Goal: Information Seeking & Learning: Compare options

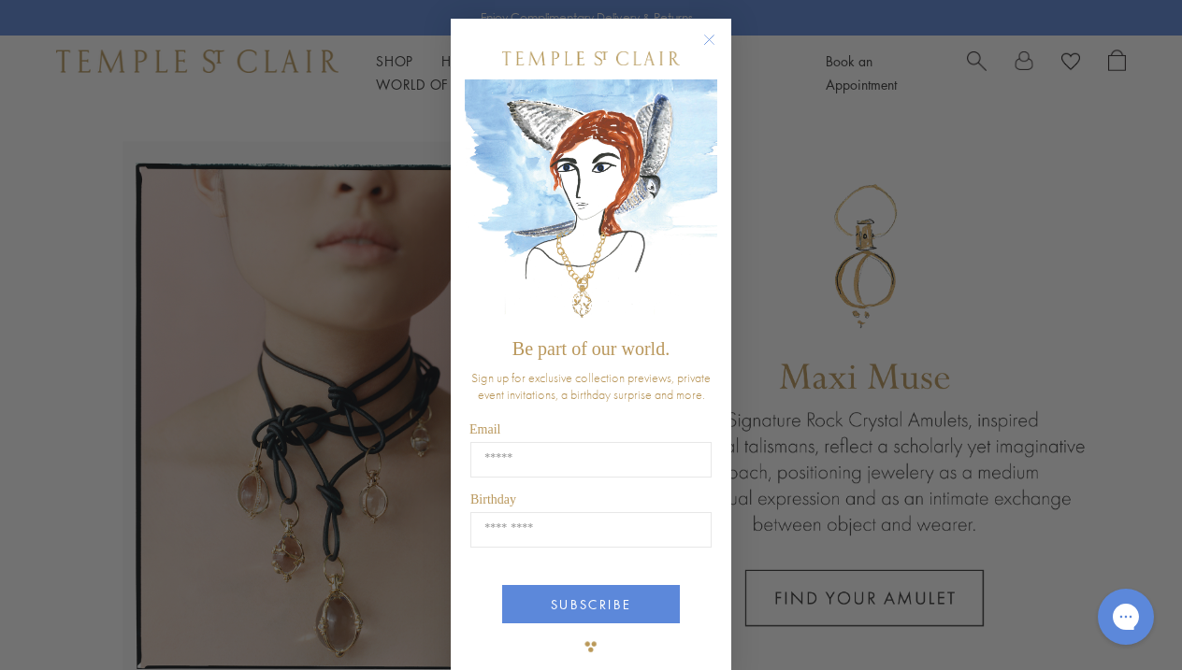
click at [797, 205] on div "Close dialog Be part of our world. Sign up for exclusive collection previews, p…" at bounding box center [591, 335] width 1182 height 670
click at [712, 42] on icon "Close dialog" at bounding box center [709, 40] width 9 height 9
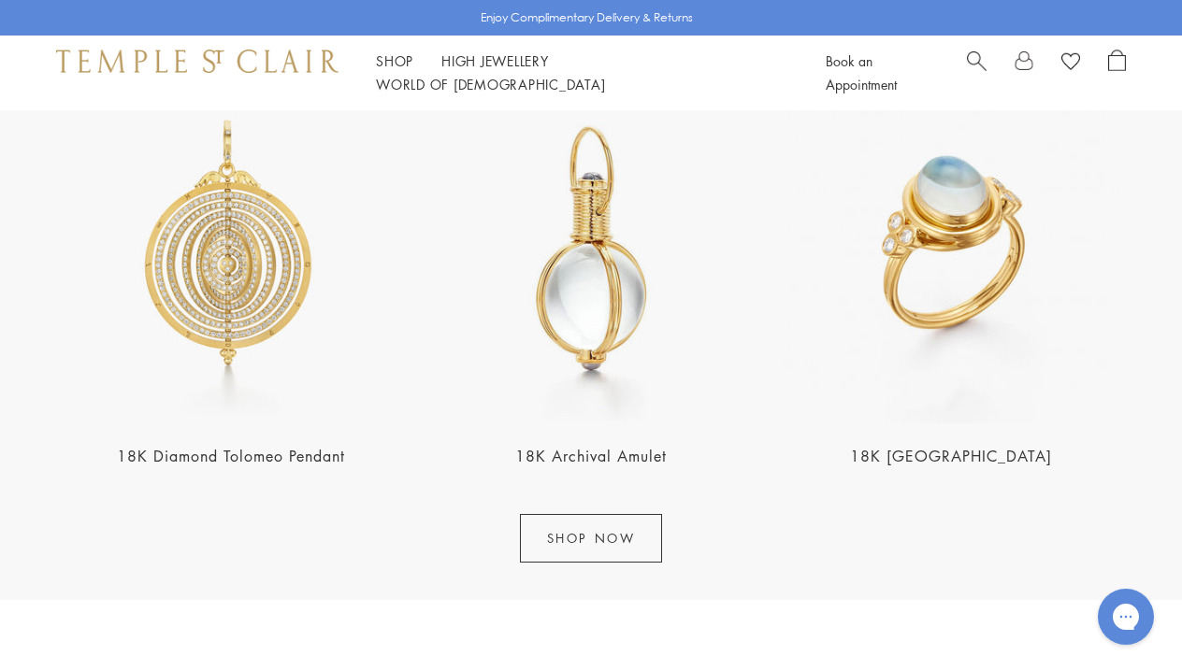
scroll to position [2086, 0]
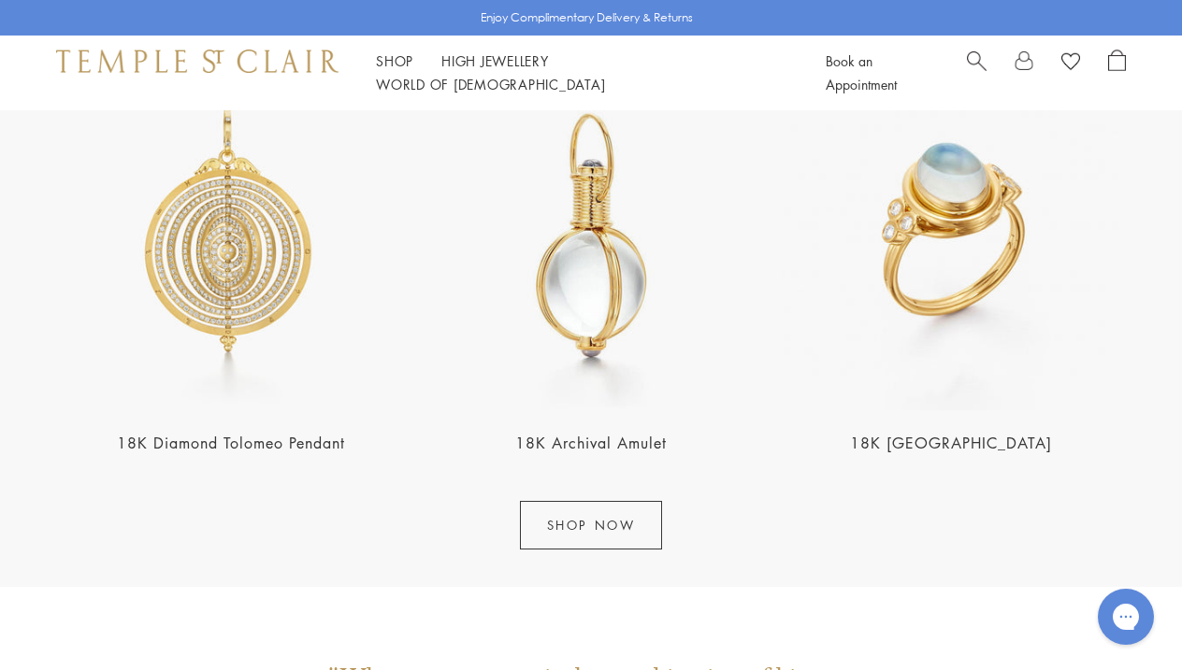
click at [227, 309] on img at bounding box center [230, 236] width 349 height 349
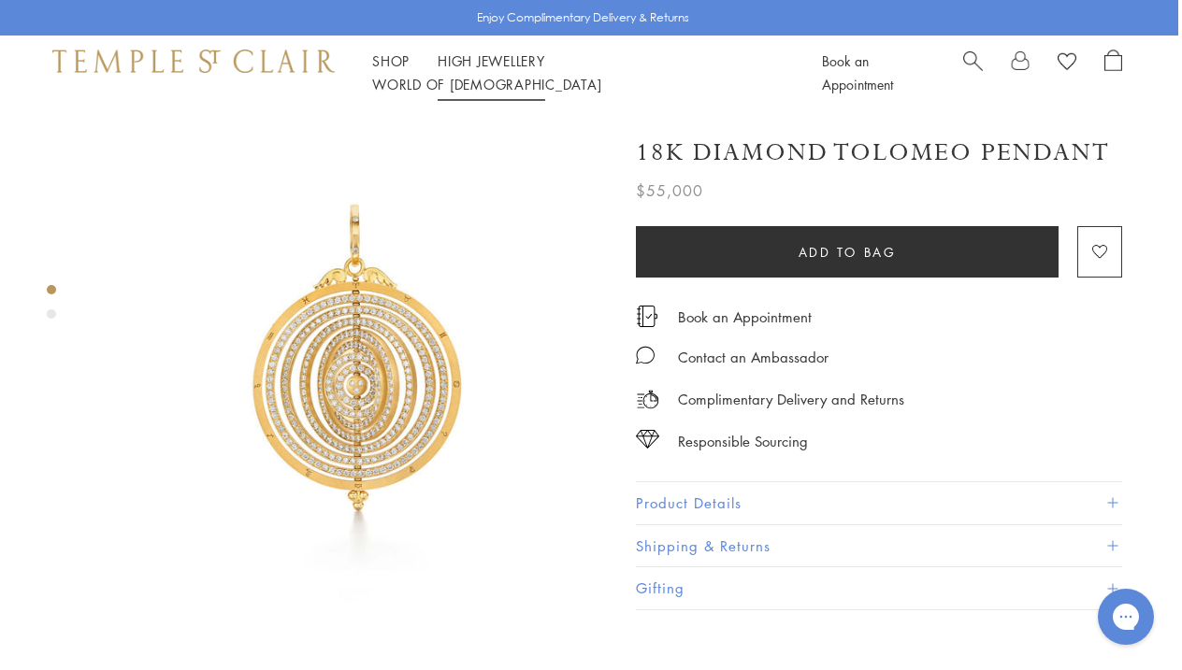
scroll to position [0, 4]
click at [378, 381] on img at bounding box center [349, 369] width 518 height 518
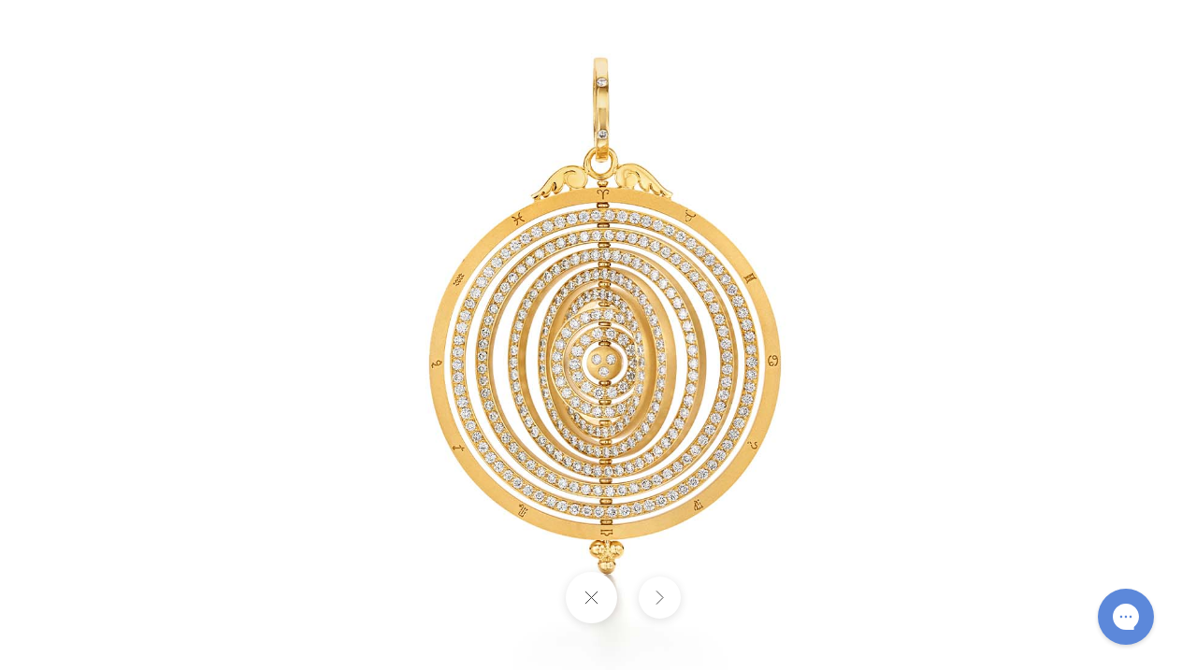
scroll to position [148, 4]
click at [321, 393] on img at bounding box center [590, 335] width 875 height 875
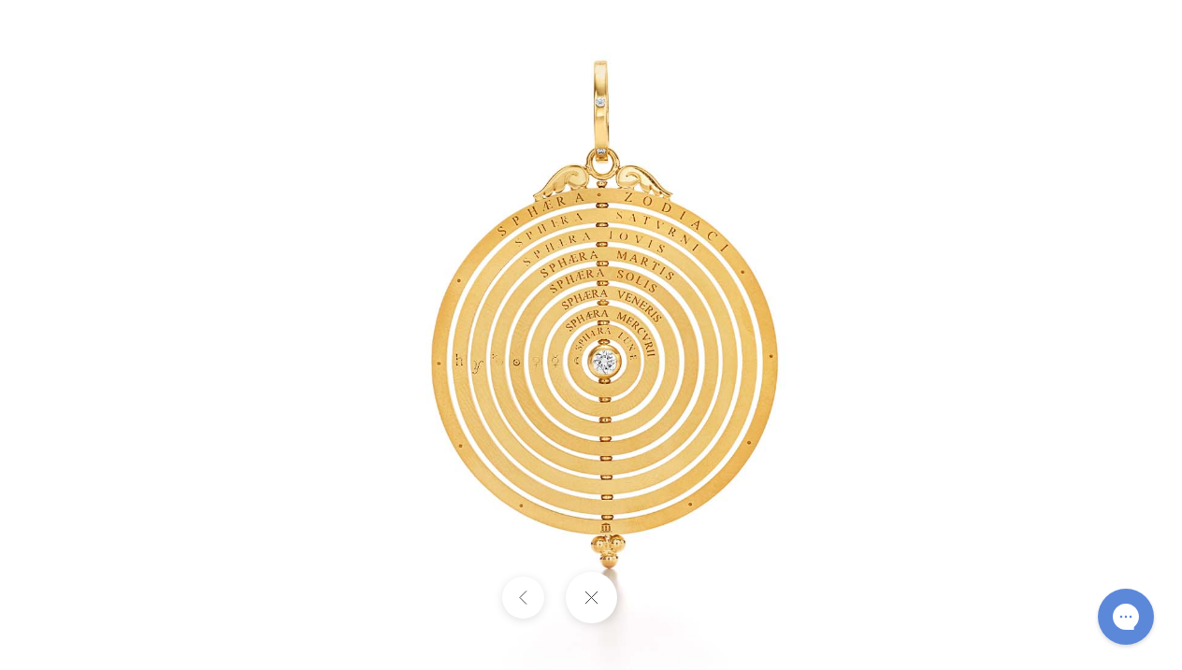
click at [587, 600] on button at bounding box center [590, 597] width 51 height 51
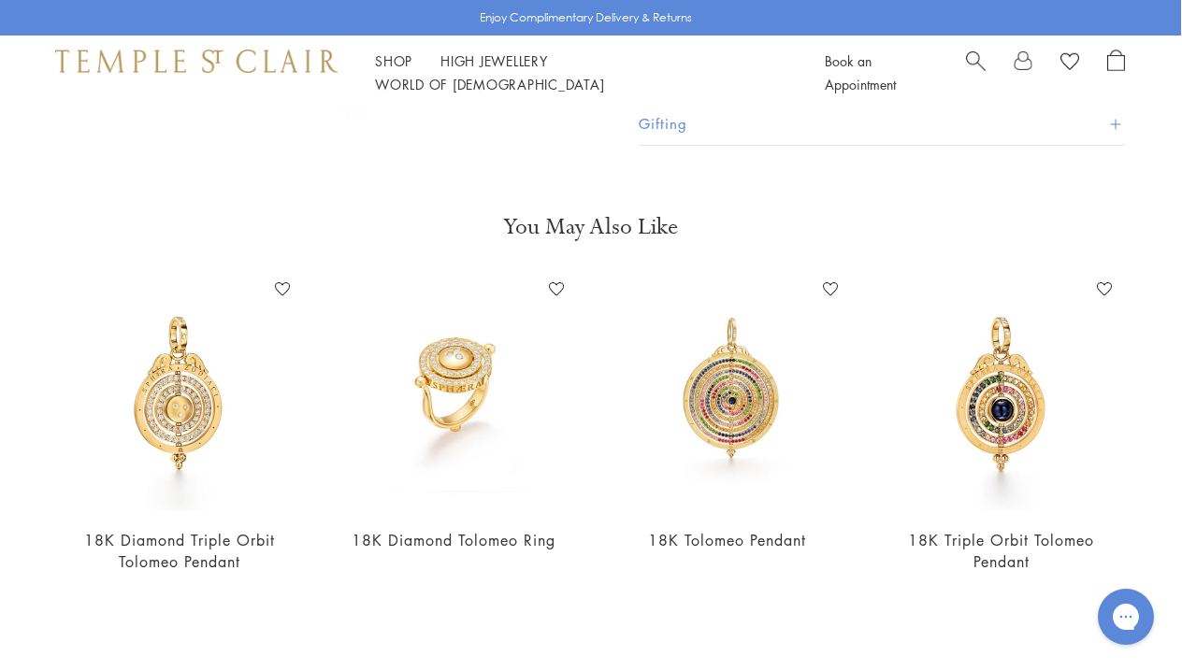
scroll to position [1040, 1]
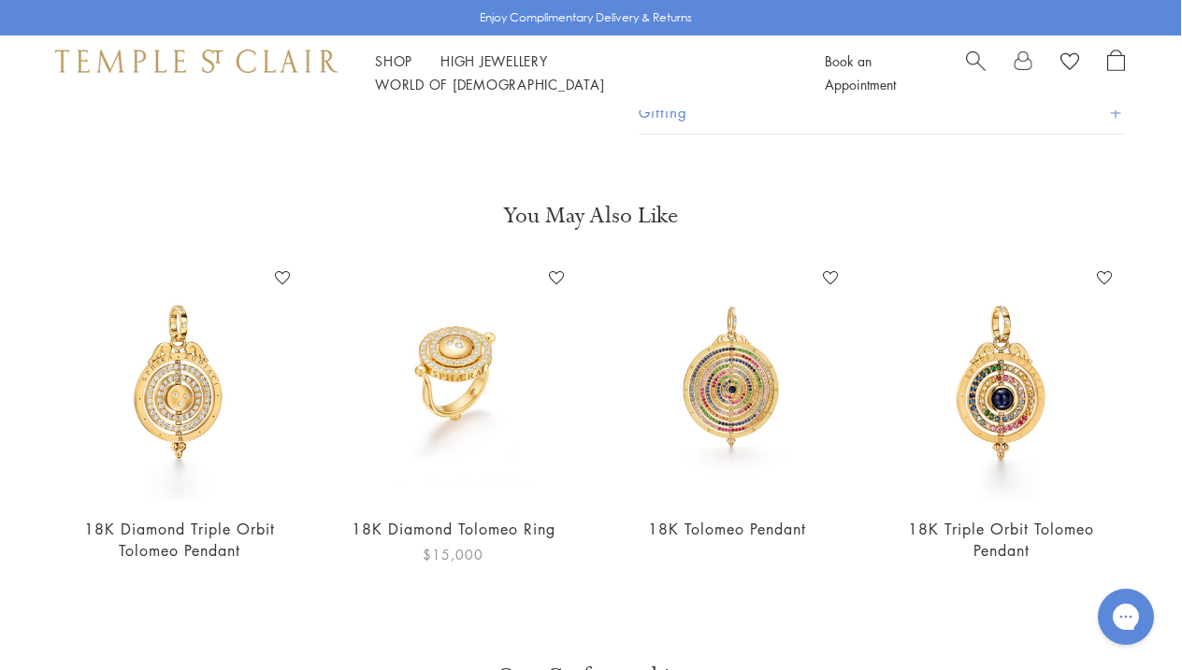
click at [482, 332] on img at bounding box center [453, 382] width 237 height 237
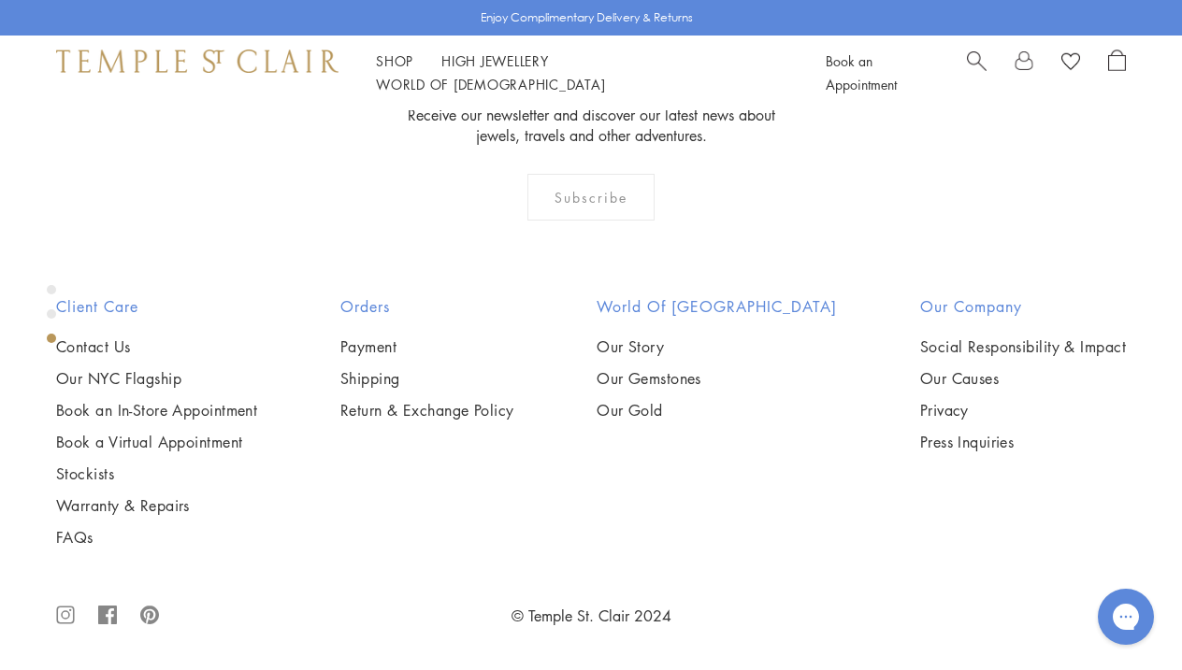
scroll to position [942, 0]
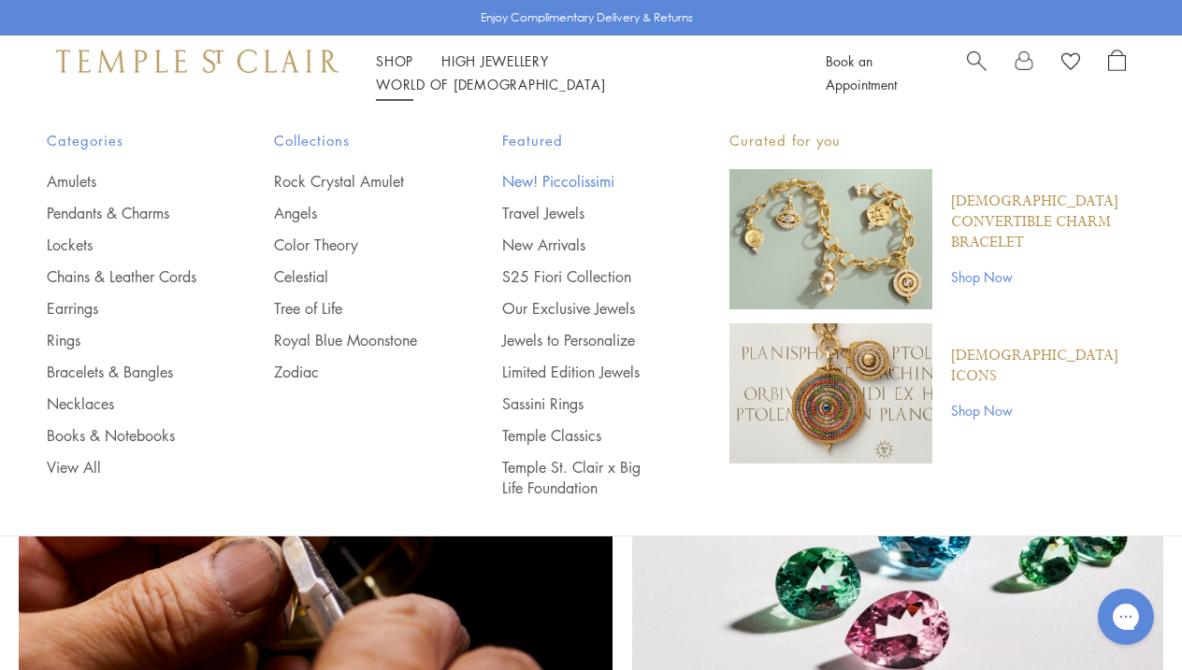
click at [555, 174] on link "New! Piccolissimi" at bounding box center [578, 181] width 152 height 21
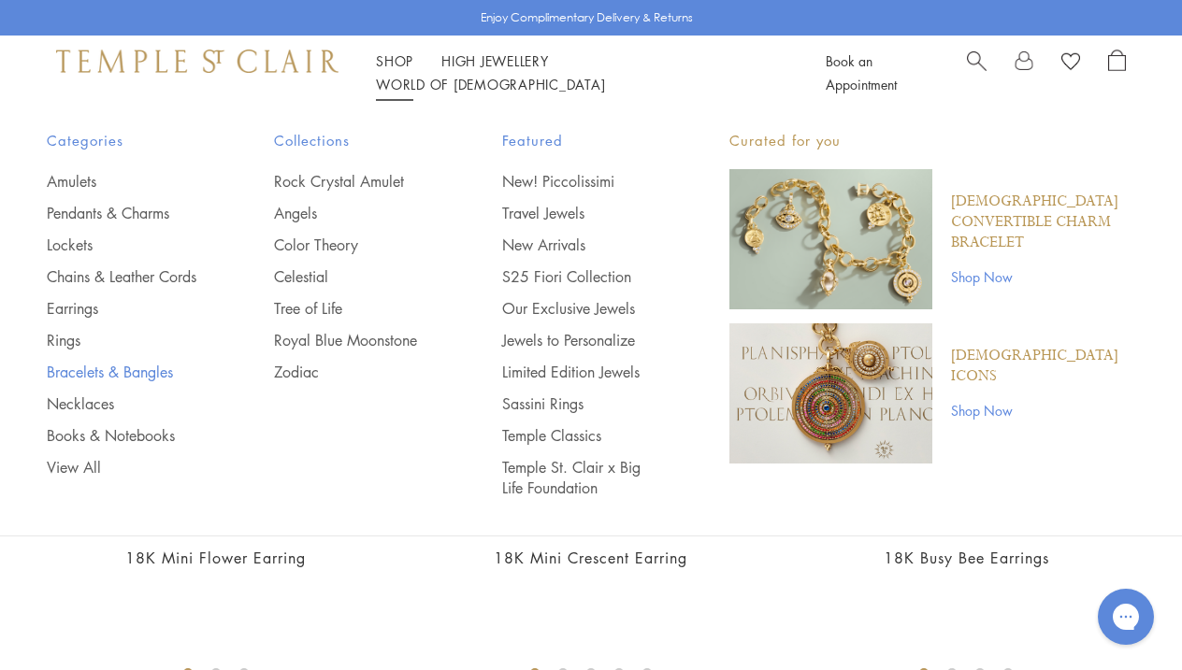
click at [130, 382] on link "Bracelets & Bangles" at bounding box center [123, 372] width 152 height 21
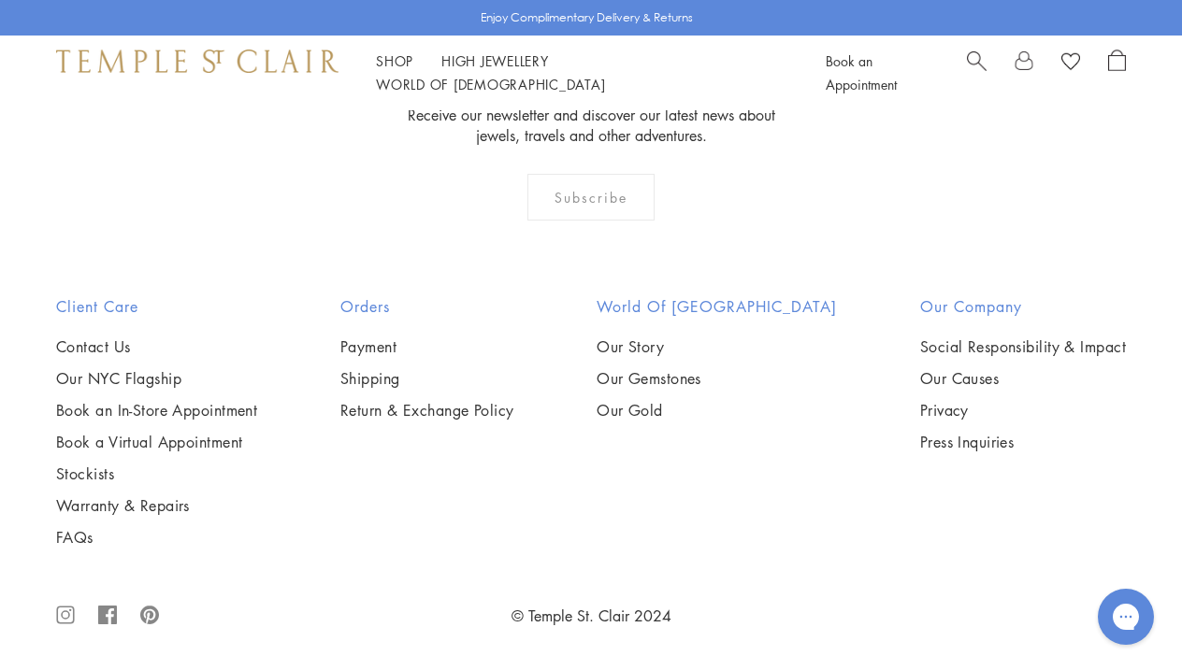
scroll to position [5541, 0]
click at [0, 0] on img at bounding box center [0, 0] width 0 height 0
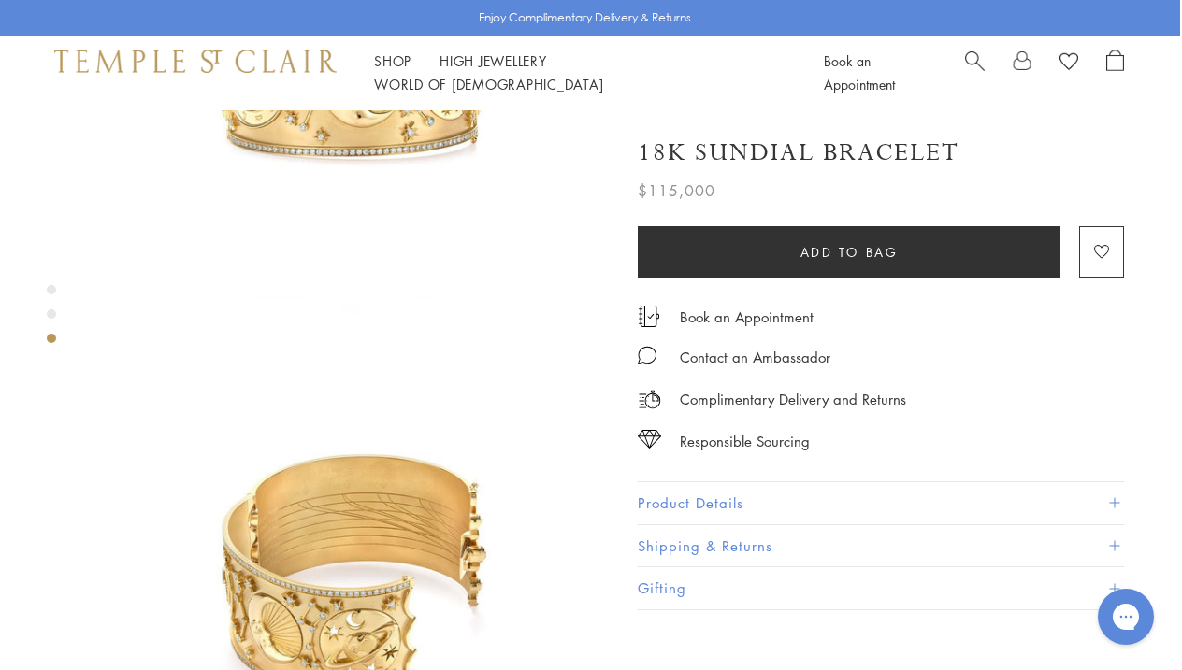
scroll to position [902, 2]
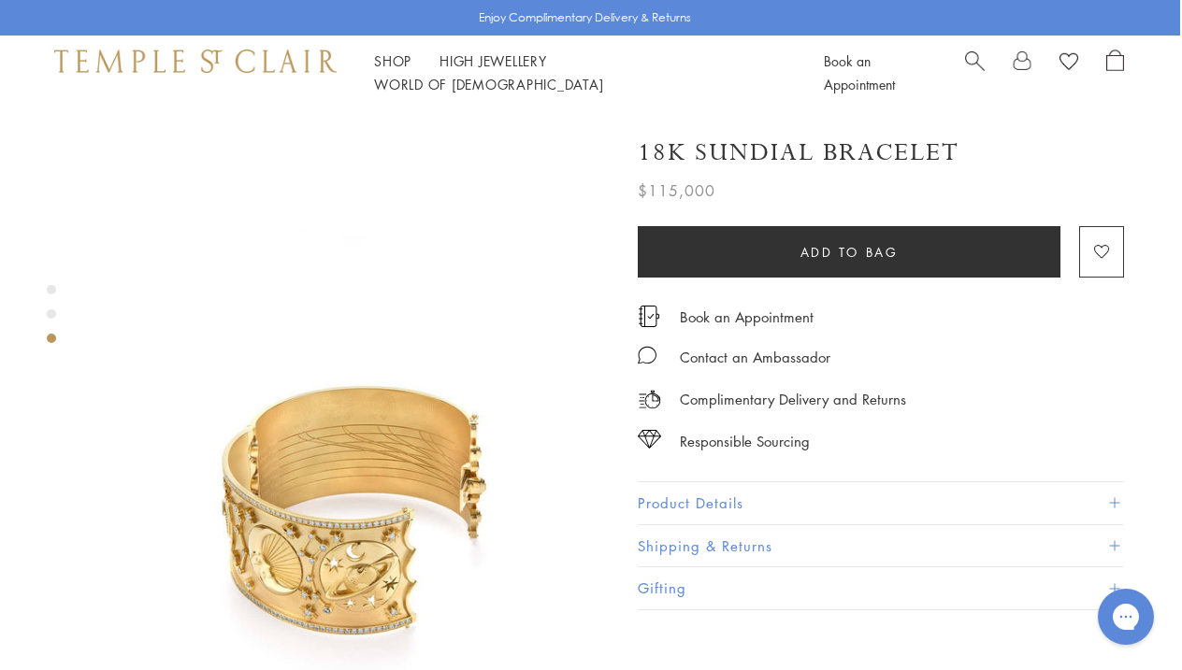
click at [417, 450] on img at bounding box center [351, 559] width 518 height 518
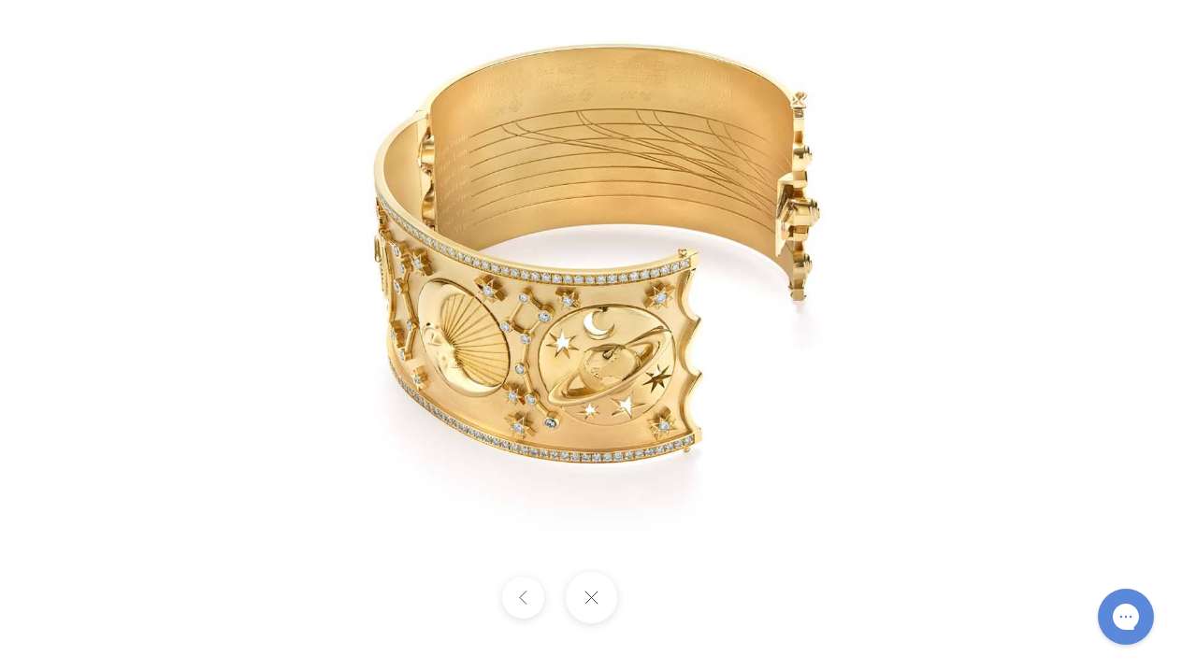
click at [436, 456] on img at bounding box center [590, 335] width 875 height 875
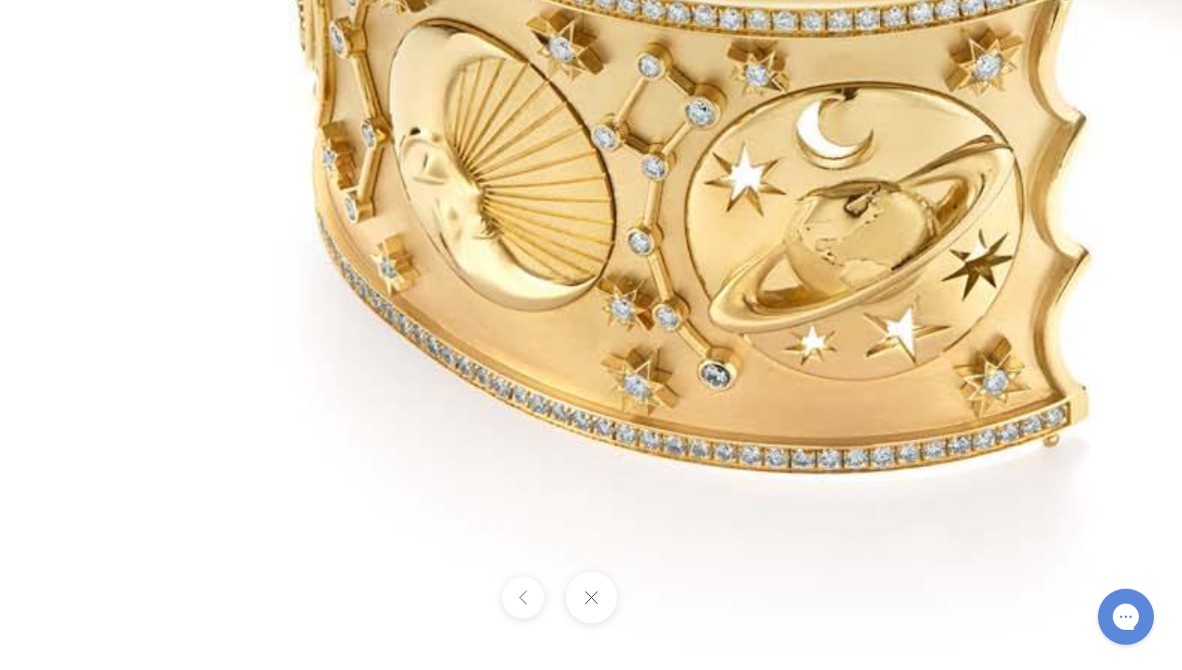
click at [597, 609] on button at bounding box center [590, 597] width 51 height 51
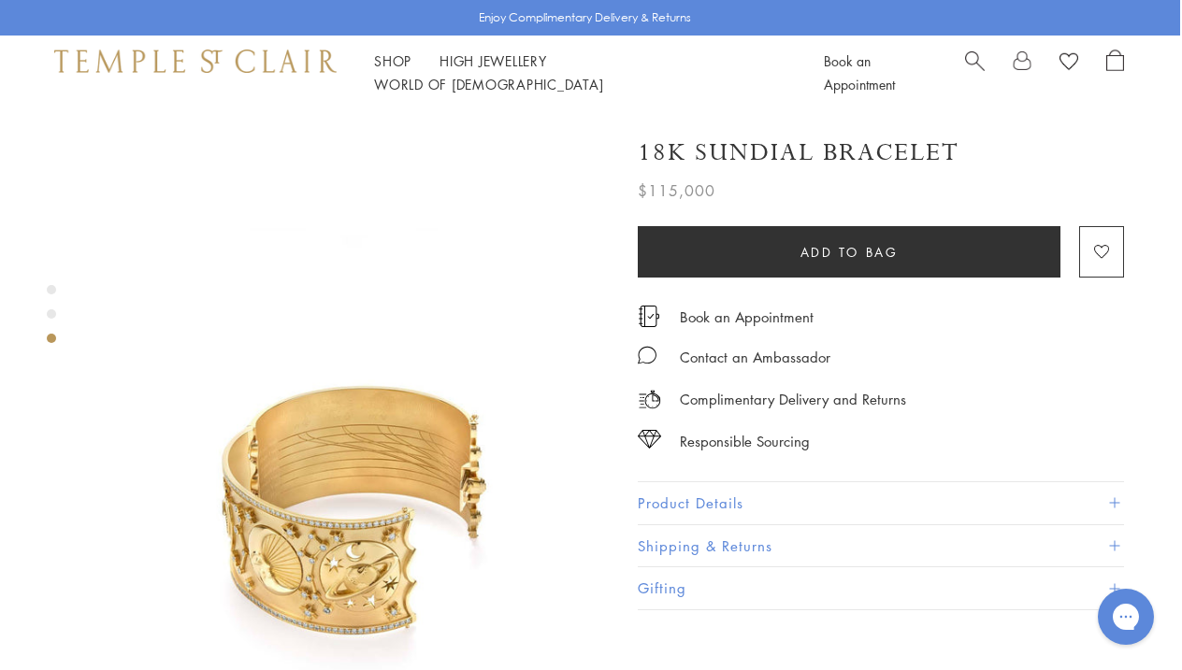
click at [936, 495] on button "Product Details" at bounding box center [881, 503] width 486 height 42
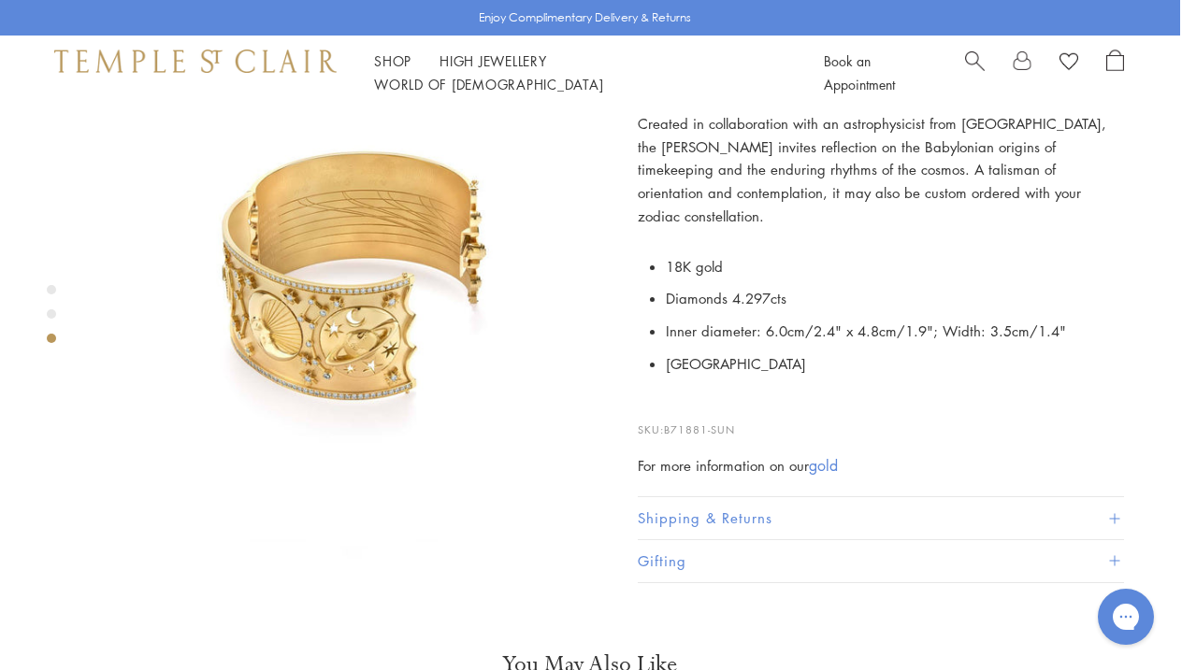
scroll to position [1187, 2]
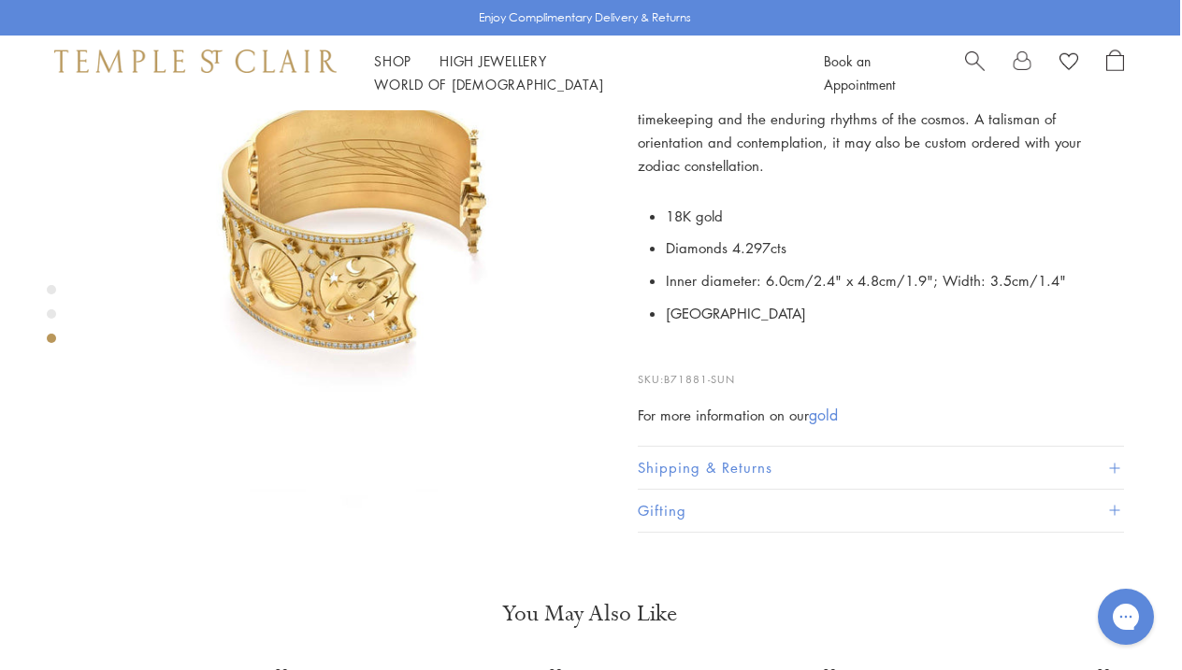
click at [895, 448] on button "Shipping & Returns" at bounding box center [881, 469] width 486 height 42
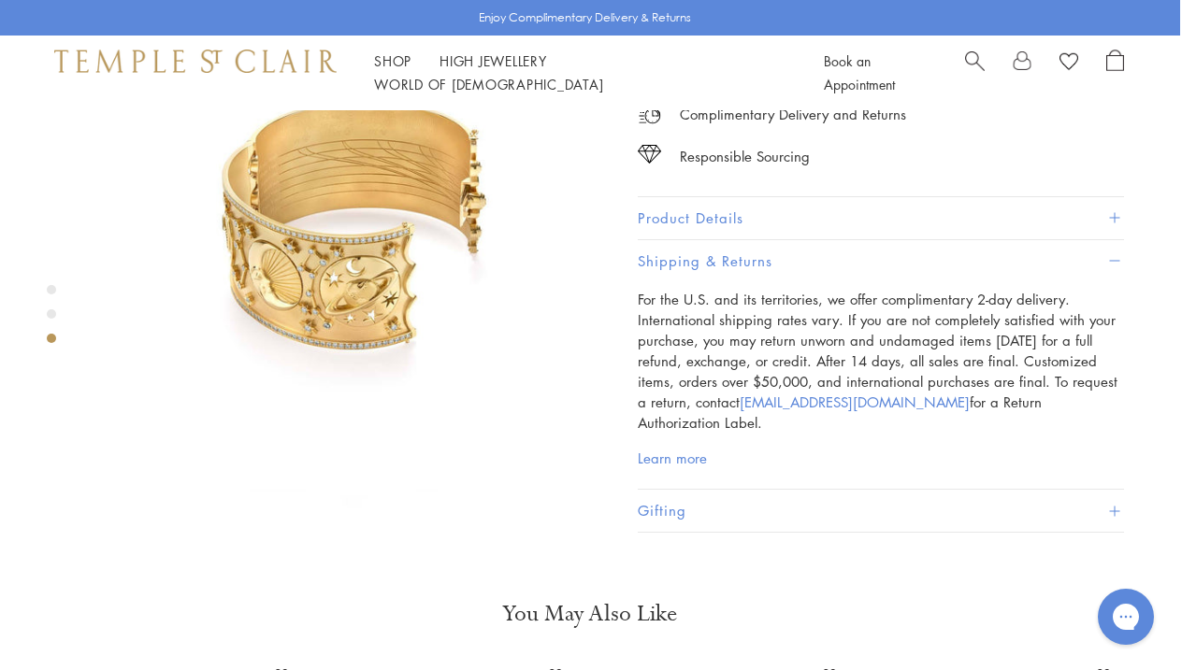
scroll to position [1268, 2]
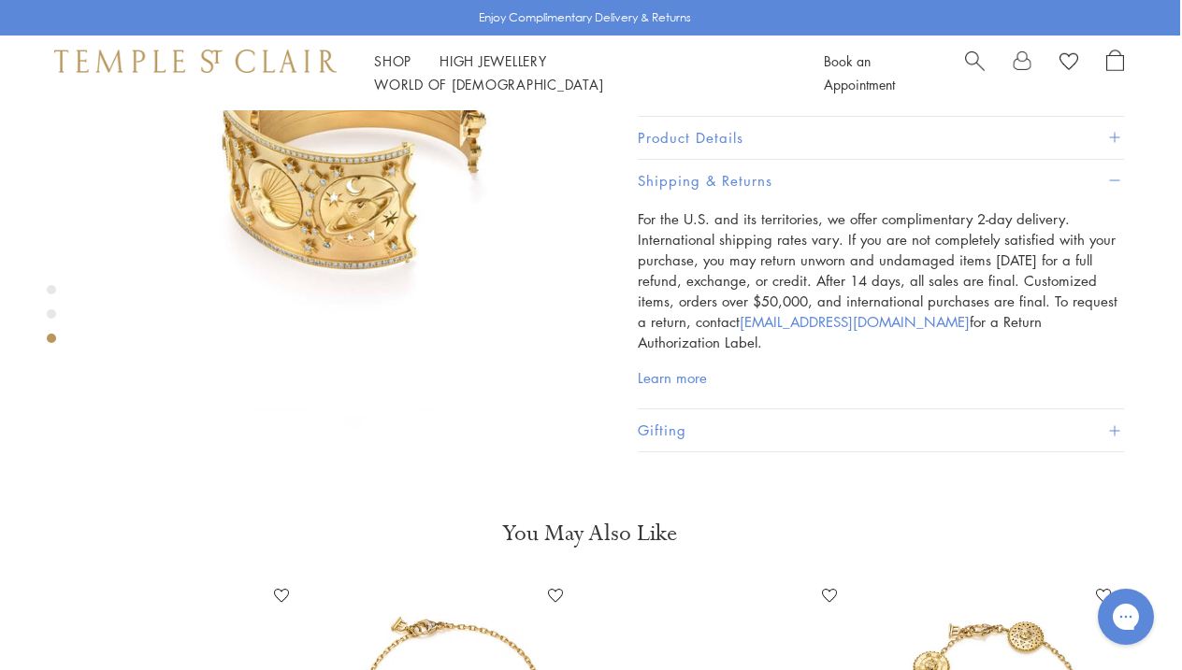
click at [732, 410] on button "Gifting" at bounding box center [881, 431] width 486 height 42
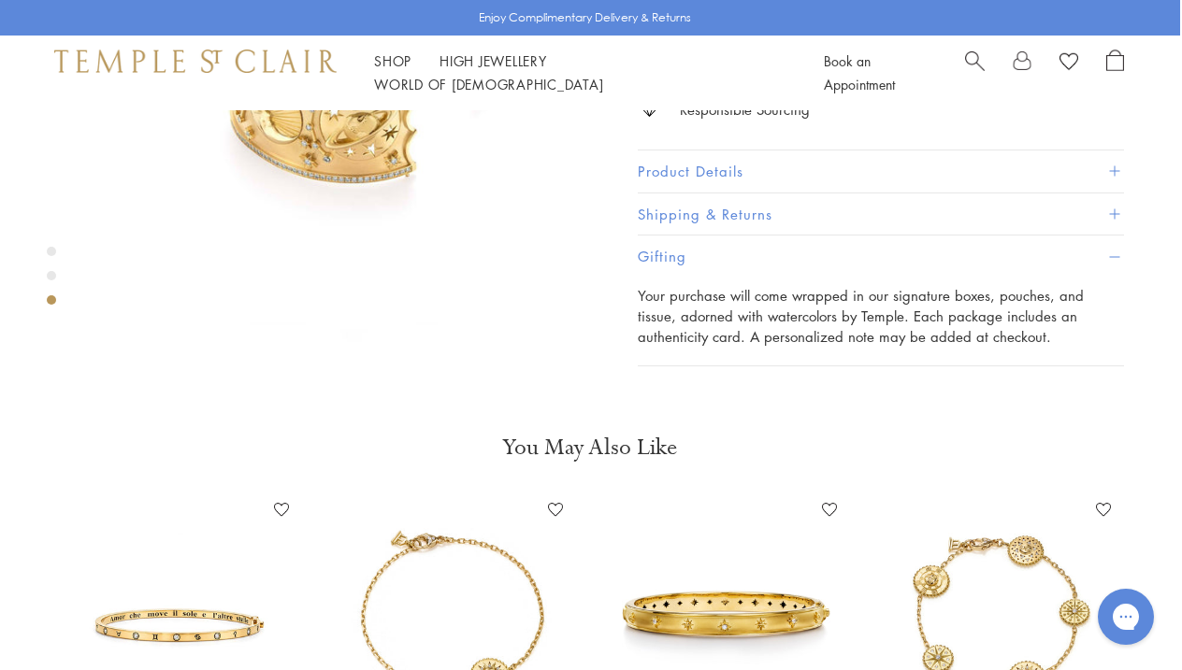
scroll to position [1354, 1]
drag, startPoint x: 809, startPoint y: 173, endPoint x: 795, endPoint y: 149, distance: 28.1
click at [795, 194] on button "Shipping & Returns" at bounding box center [882, 215] width 486 height 42
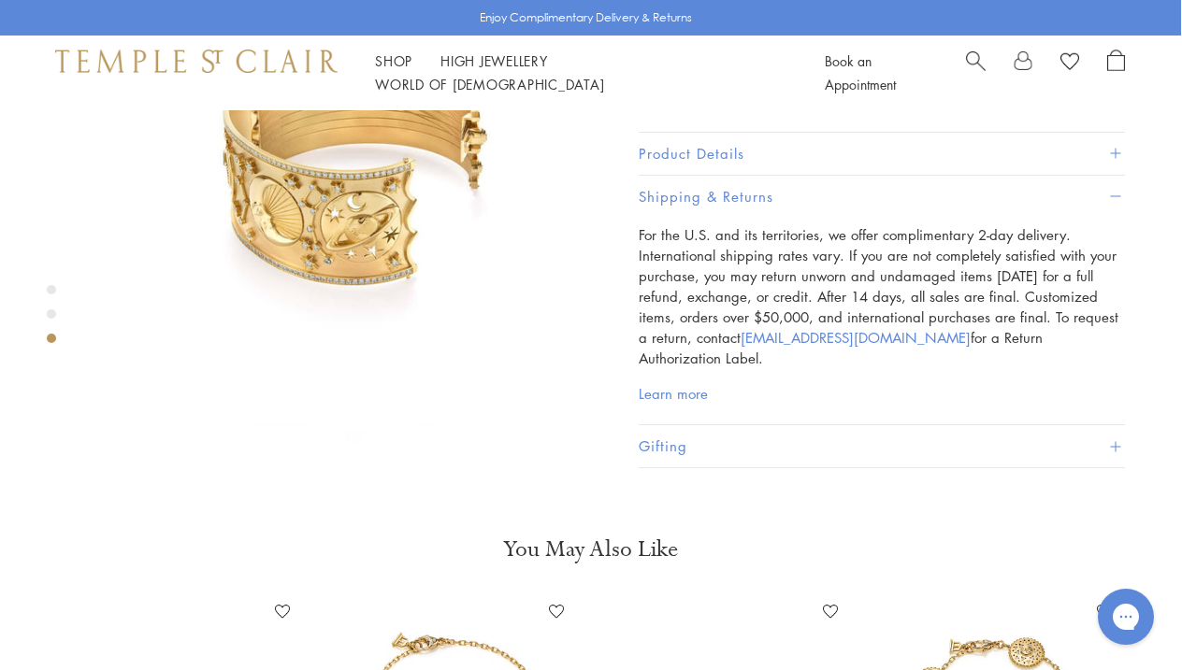
scroll to position [1233, 1]
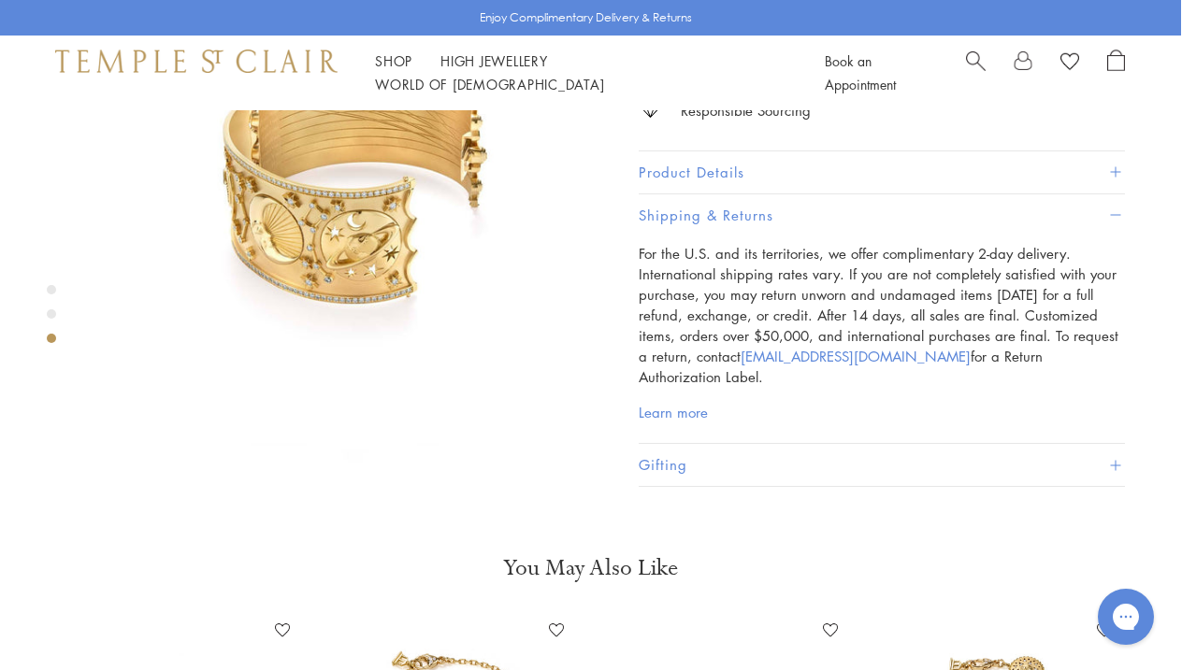
click at [764, 151] on button "Product Details" at bounding box center [882, 172] width 486 height 42
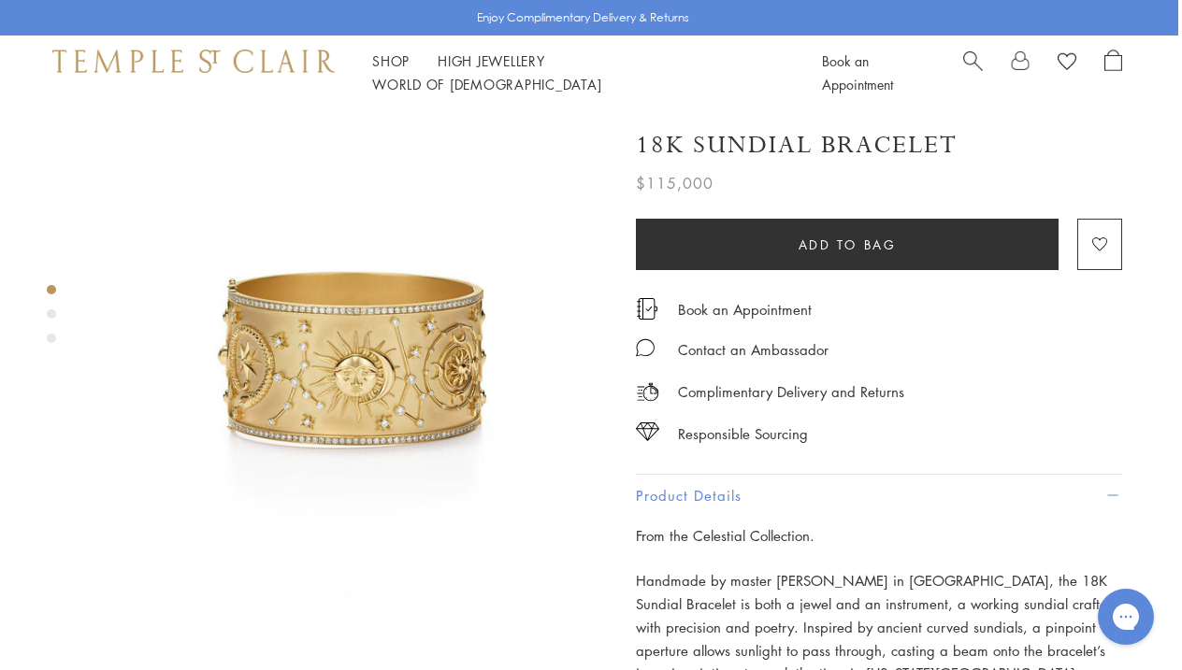
scroll to position [0, 4]
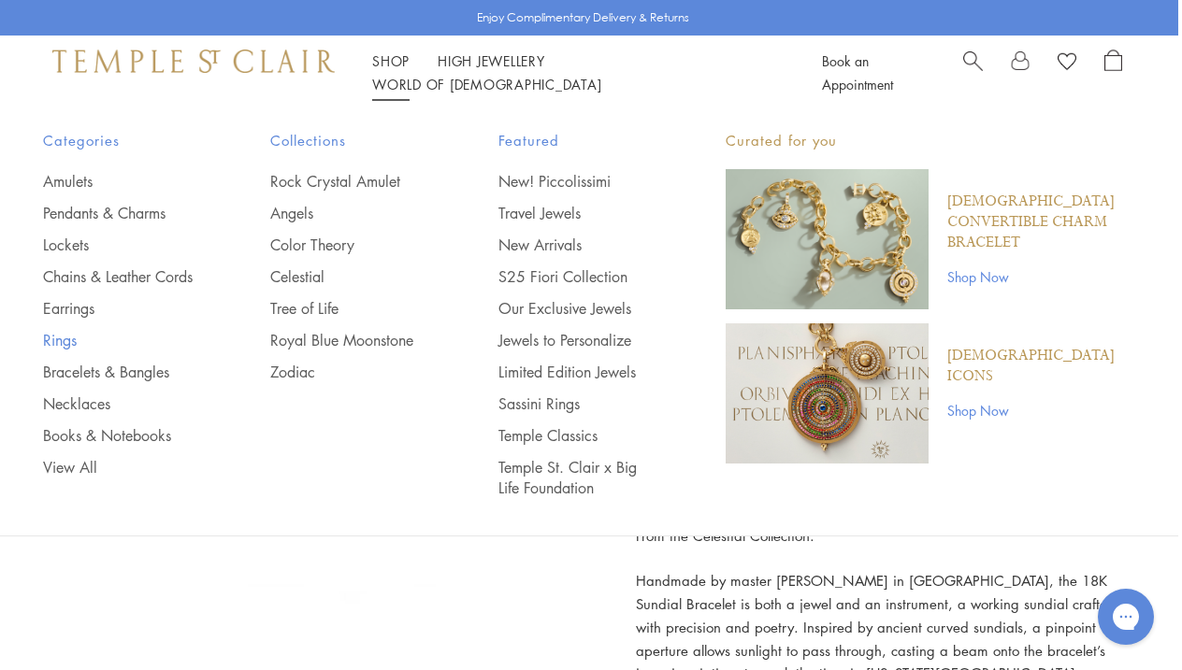
click at [51, 351] on link "Rings" at bounding box center [119, 340] width 152 height 21
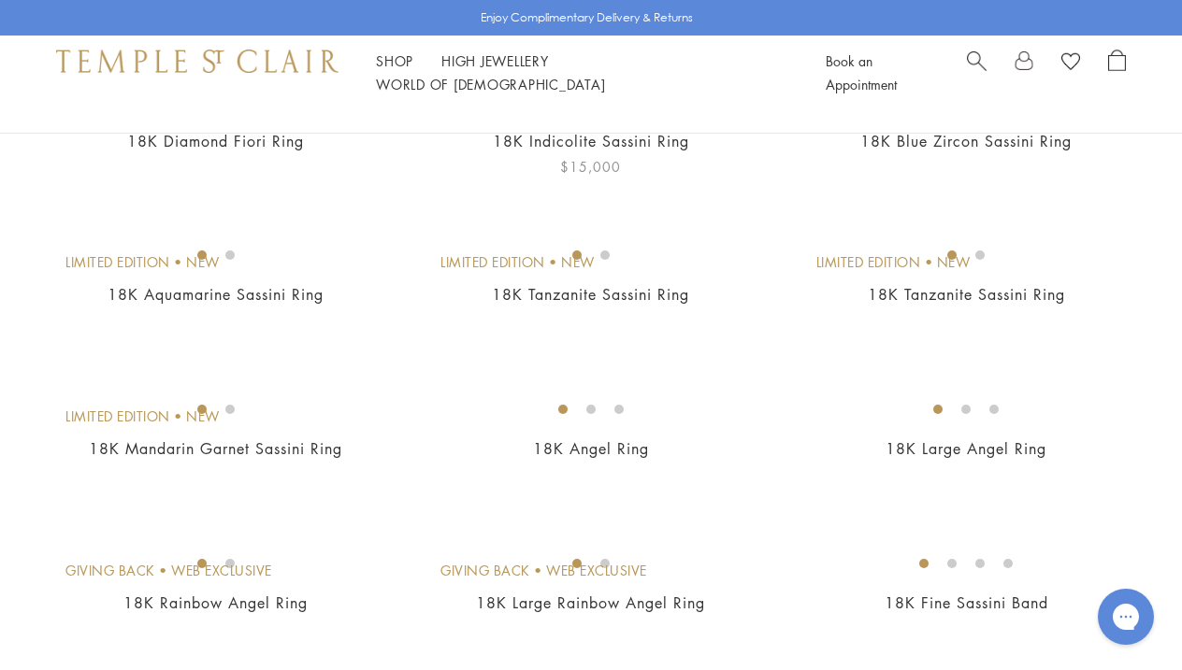
scroll to position [287, 0]
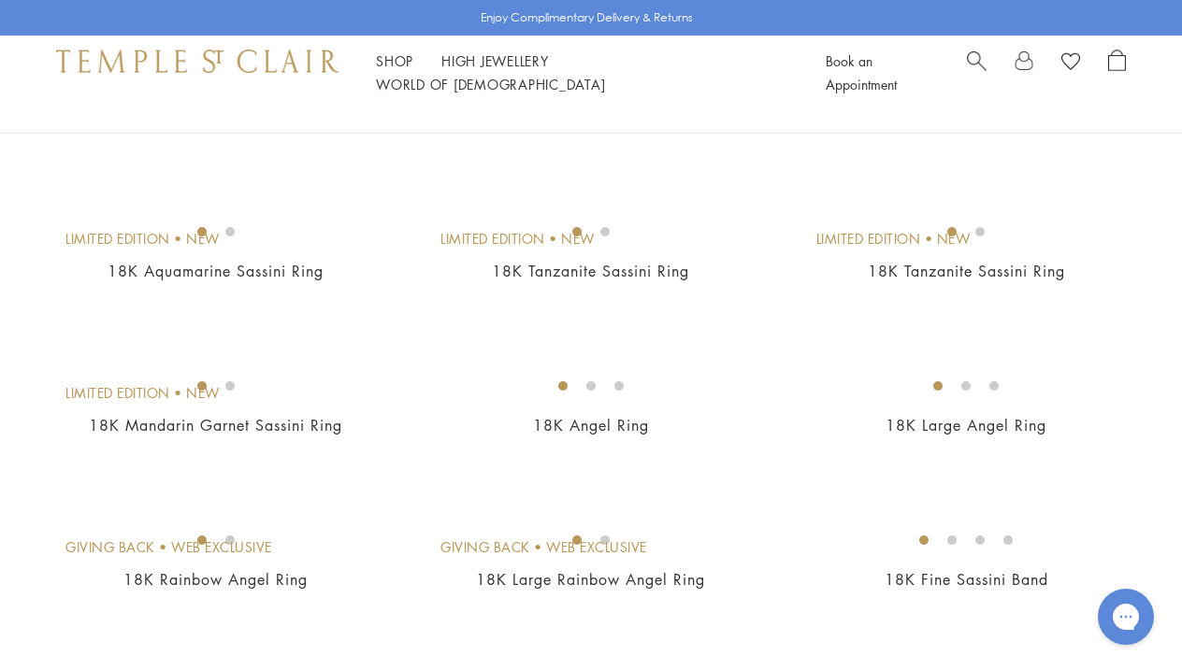
click at [785, 154] on div "Limited Edition • New 18K Blue Zircon Sassini Ring $15,000" at bounding box center [947, 105] width 375 height 98
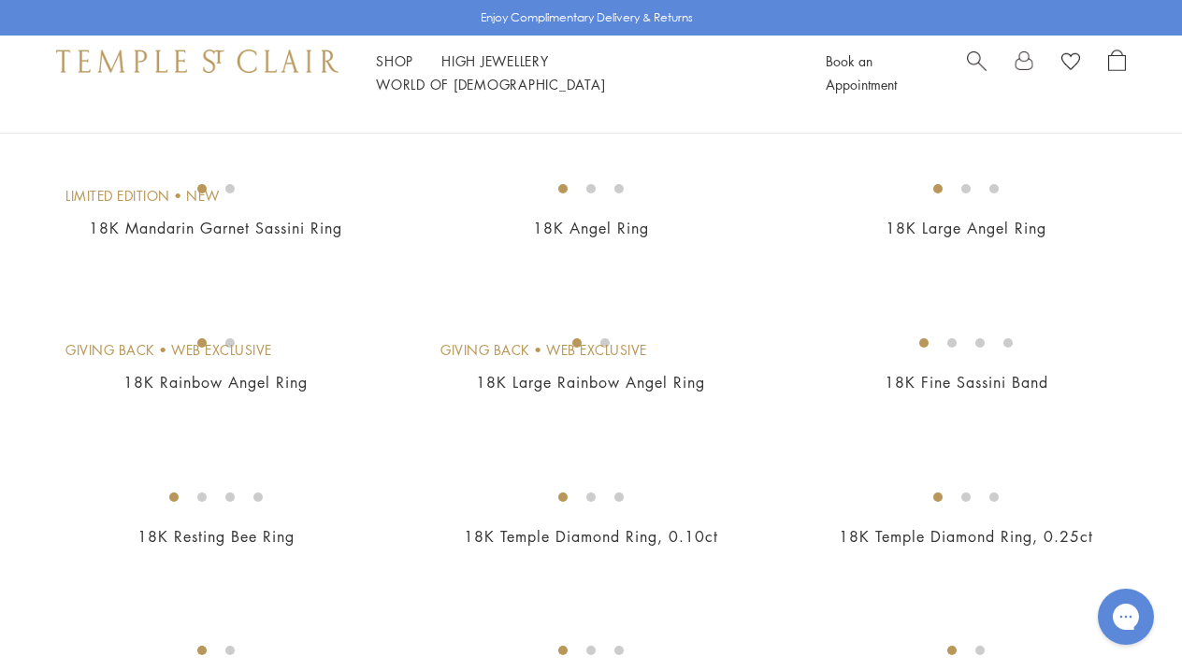
click at [765, 111] on div "Limited Edition • New 18K Tanzanite Sassini Ring $15,000" at bounding box center [947, 62] width 375 height 98
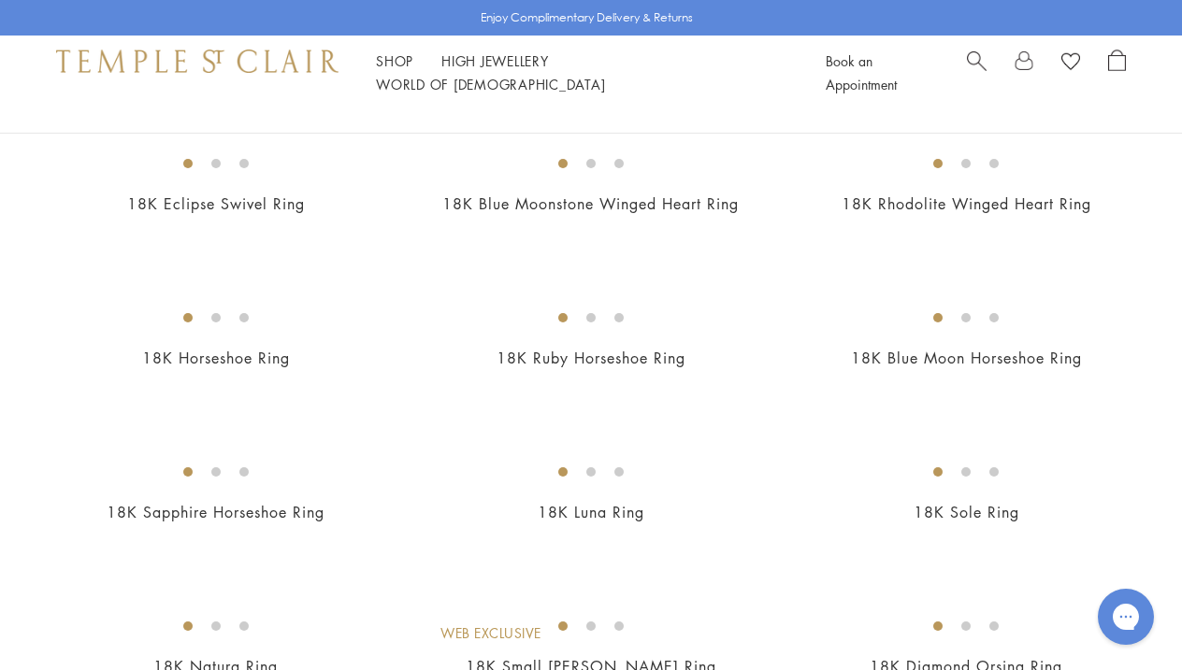
scroll to position [1284, 0]
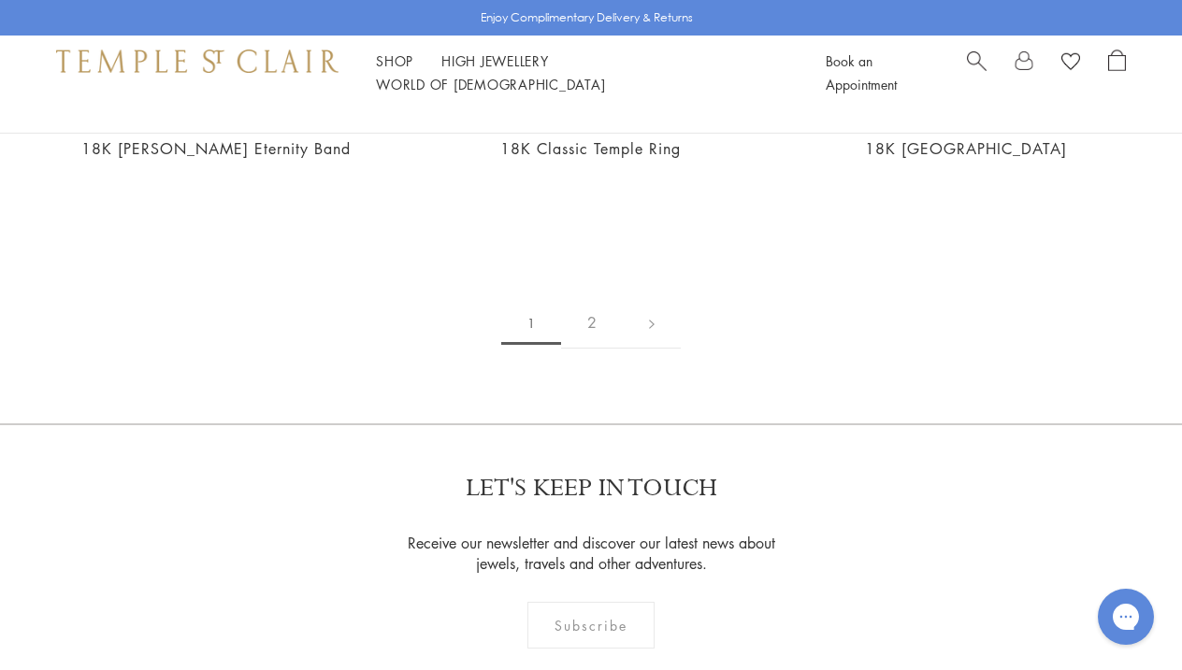
scroll to position [2573, 0]
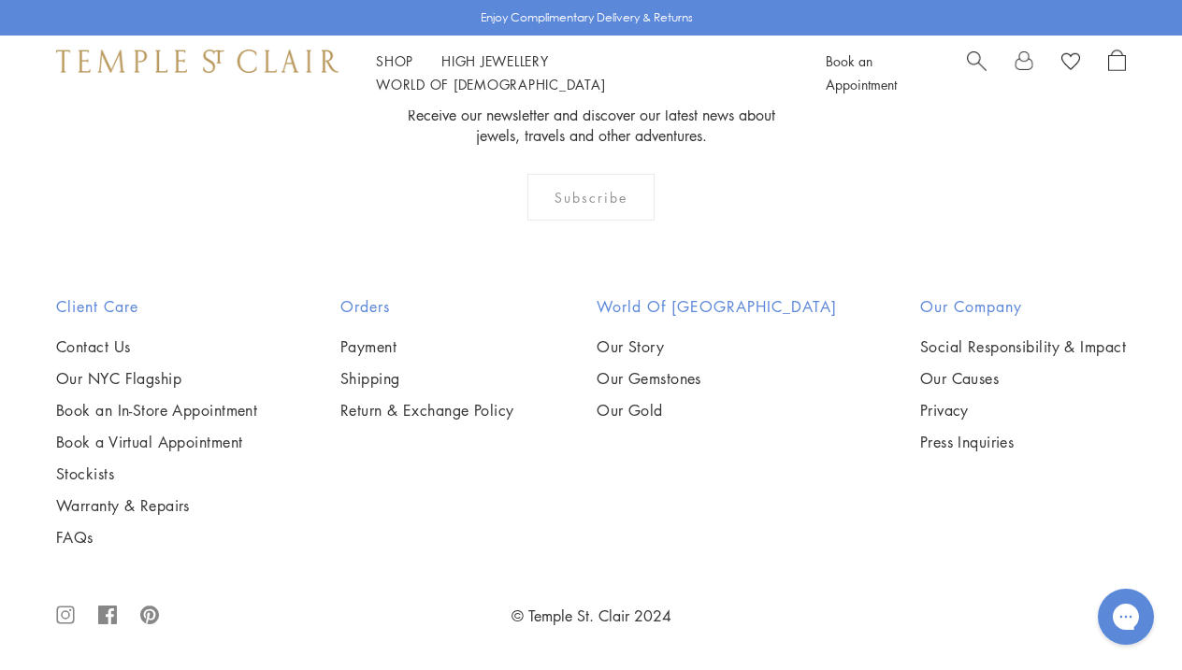
scroll to position [5200, 0]
click at [0, 0] on img at bounding box center [0, 0] width 0 height 0
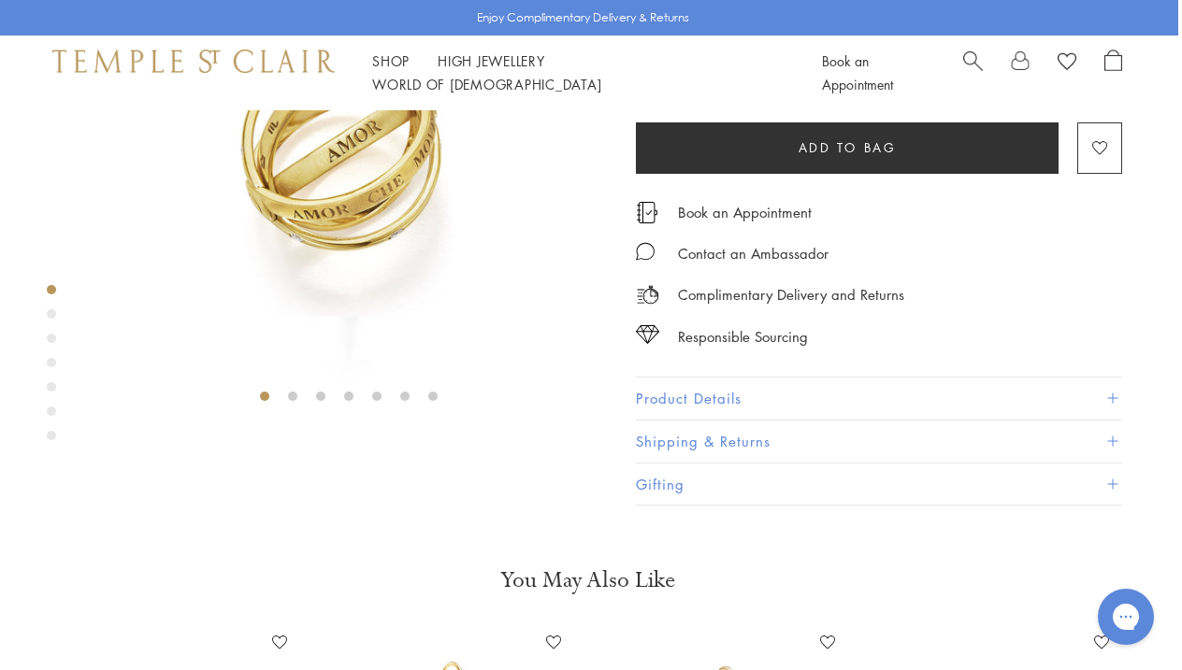
scroll to position [247, 4]
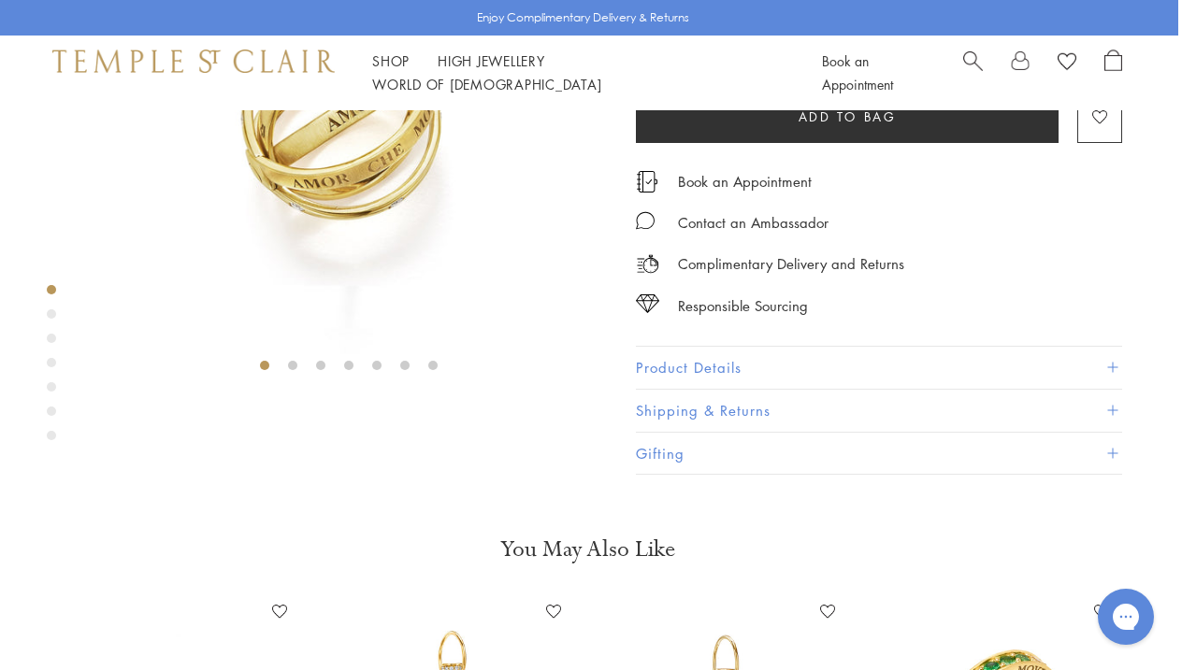
click at [811, 389] on button "Product Details" at bounding box center [879, 368] width 486 height 42
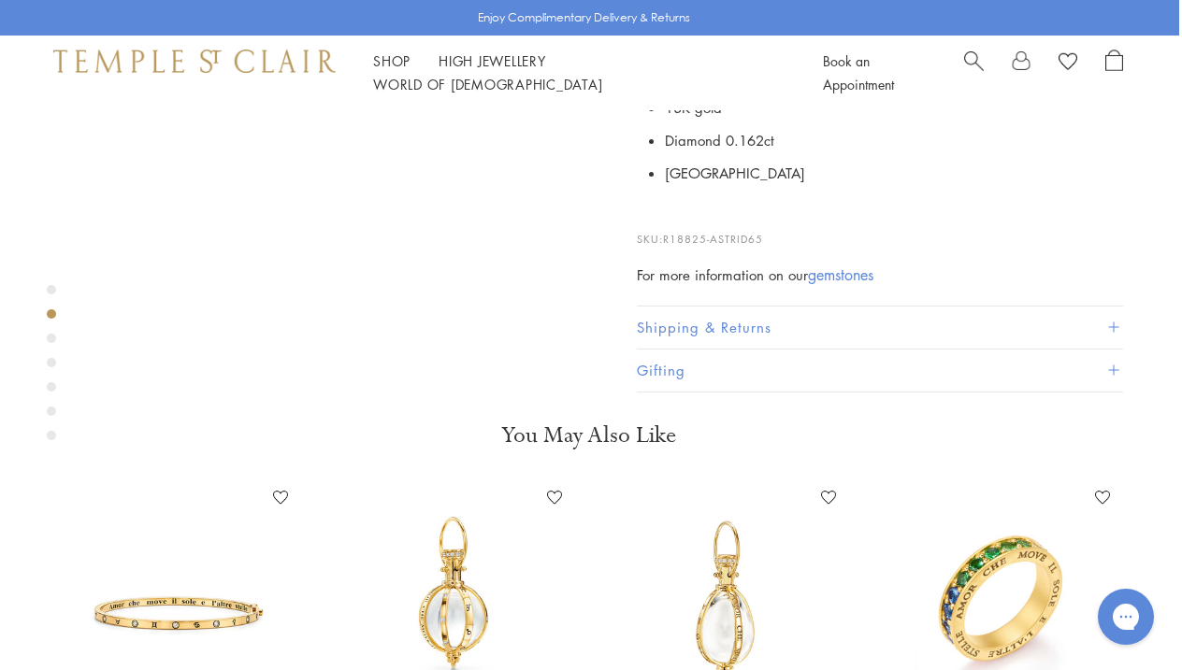
click at [900, 349] on button "Shipping & Returns" at bounding box center [880, 328] width 486 height 42
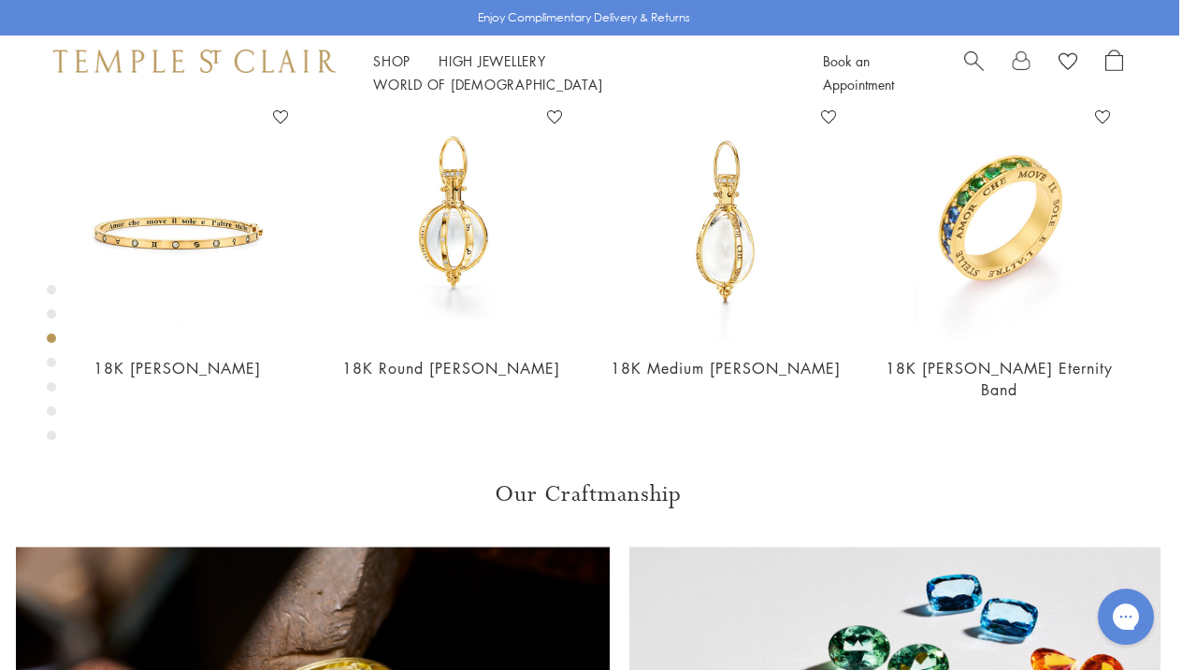
scroll to position [929, 3]
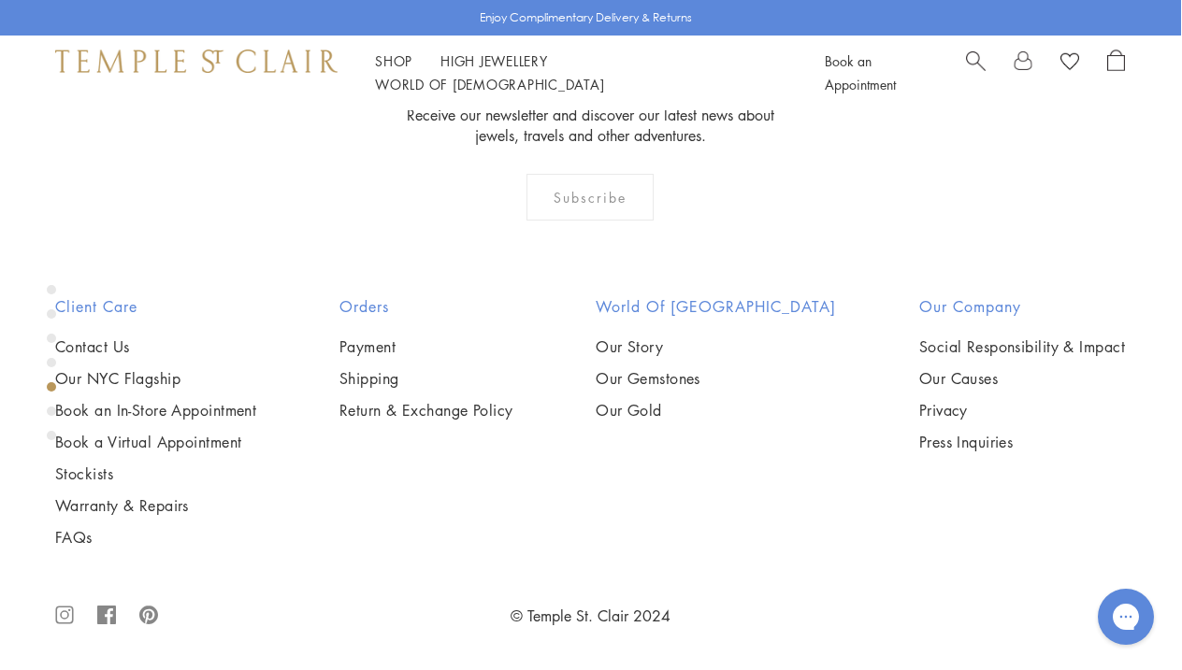
scroll to position [1816, 1]
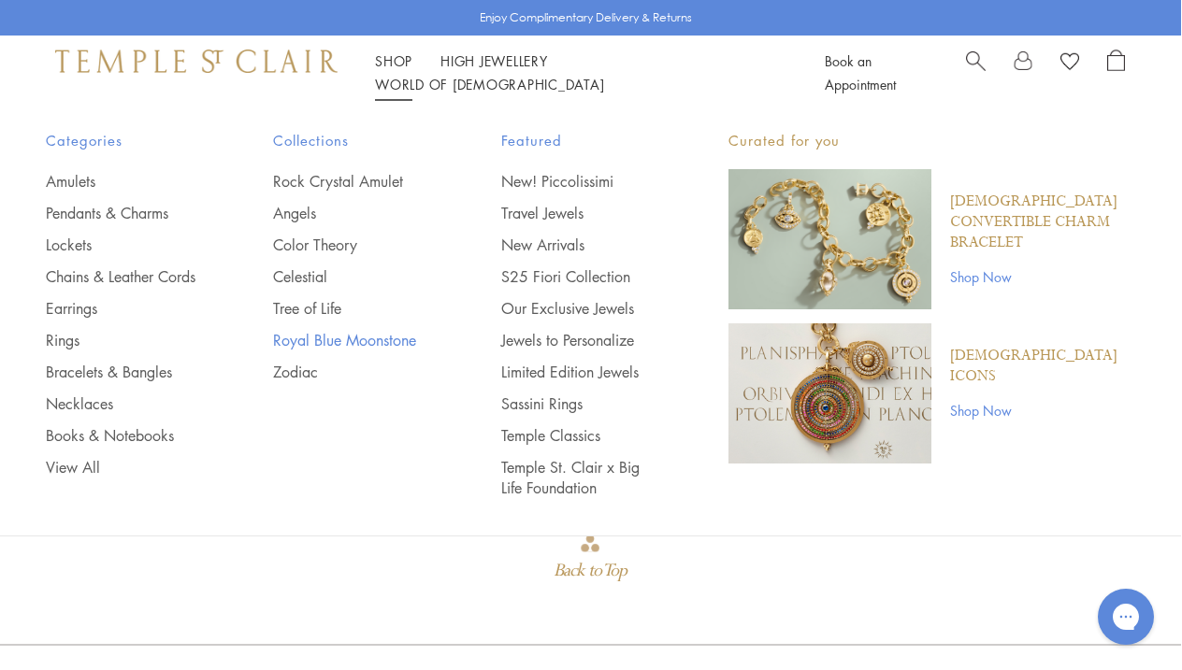
click at [360, 338] on link "Royal Blue Moonstone" at bounding box center [349, 340] width 152 height 21
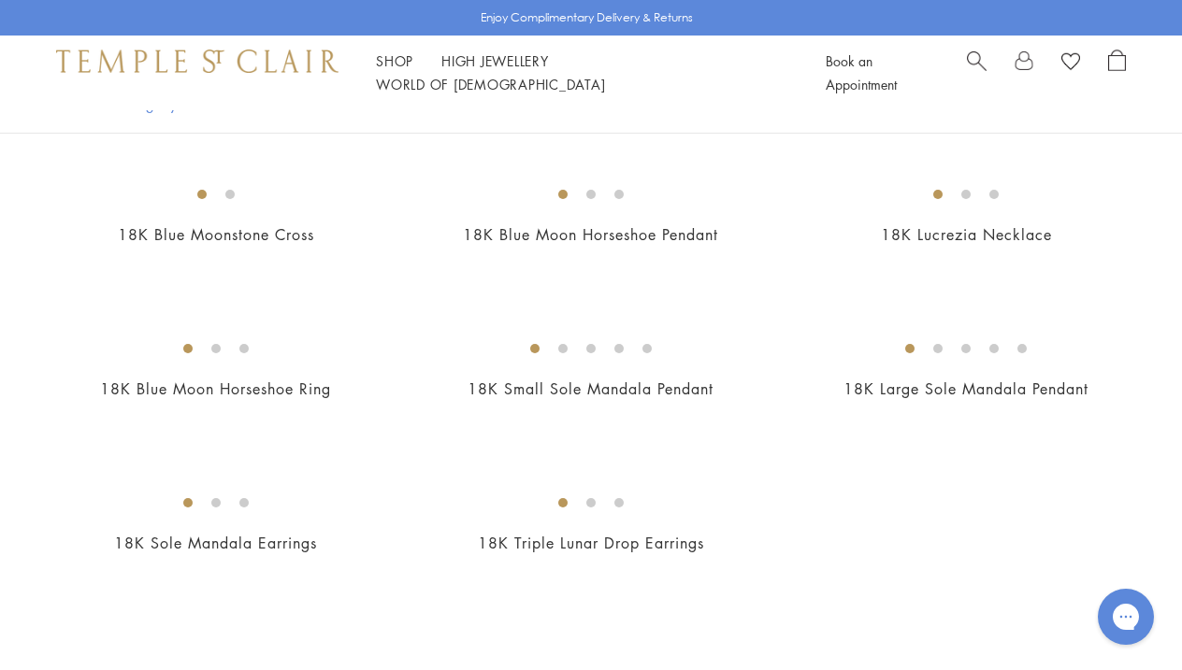
scroll to position [2879, 0]
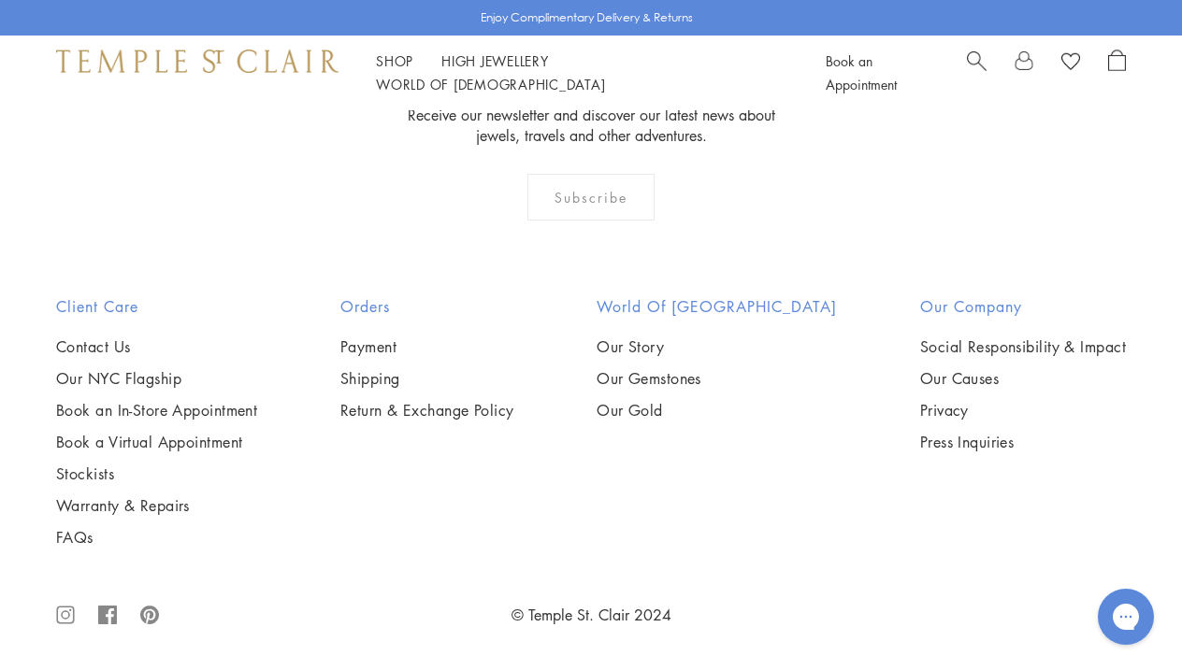
scroll to position [4145, 0]
